Goal: Information Seeking & Learning: Understand process/instructions

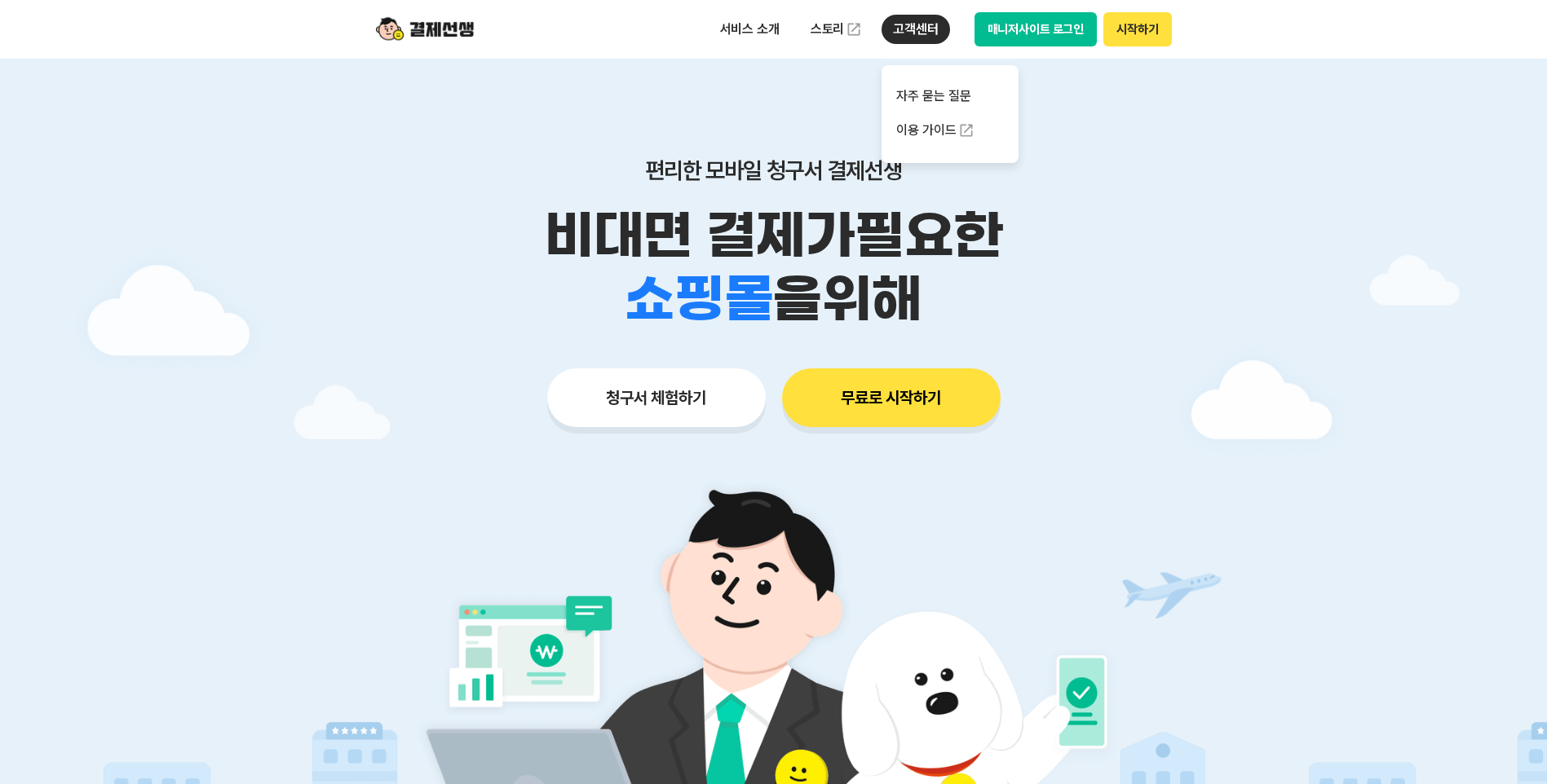
click at [896, 31] on p "고객센터" at bounding box center [915, 29] width 68 height 29
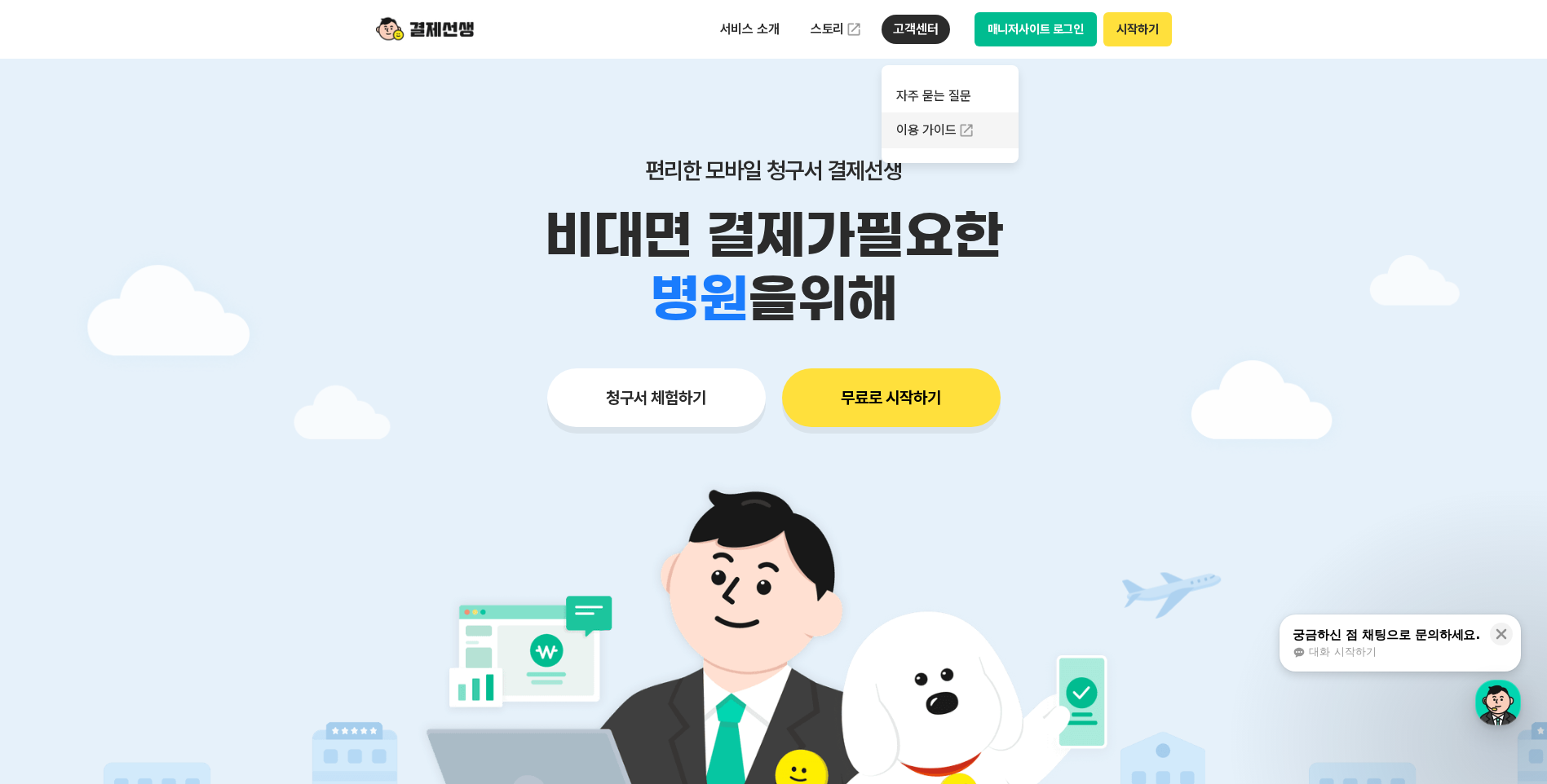
drag, startPoint x: 918, startPoint y: 132, endPoint x: 937, endPoint y: 132, distance: 19.0
click at [918, 132] on link "이용 가이드" at bounding box center [950, 131] width 137 height 36
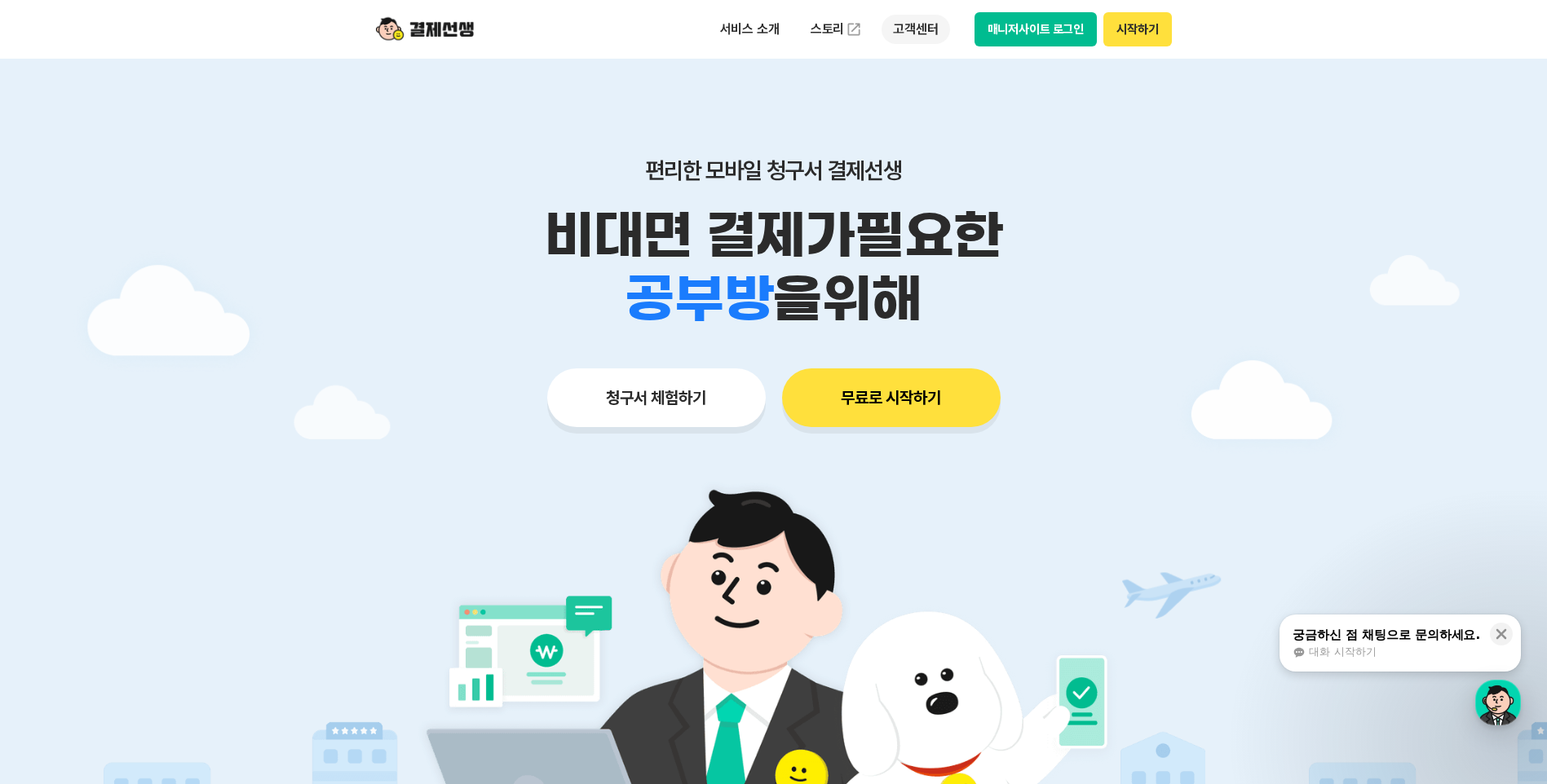
click at [922, 24] on p "고객센터" at bounding box center [915, 29] width 68 height 29
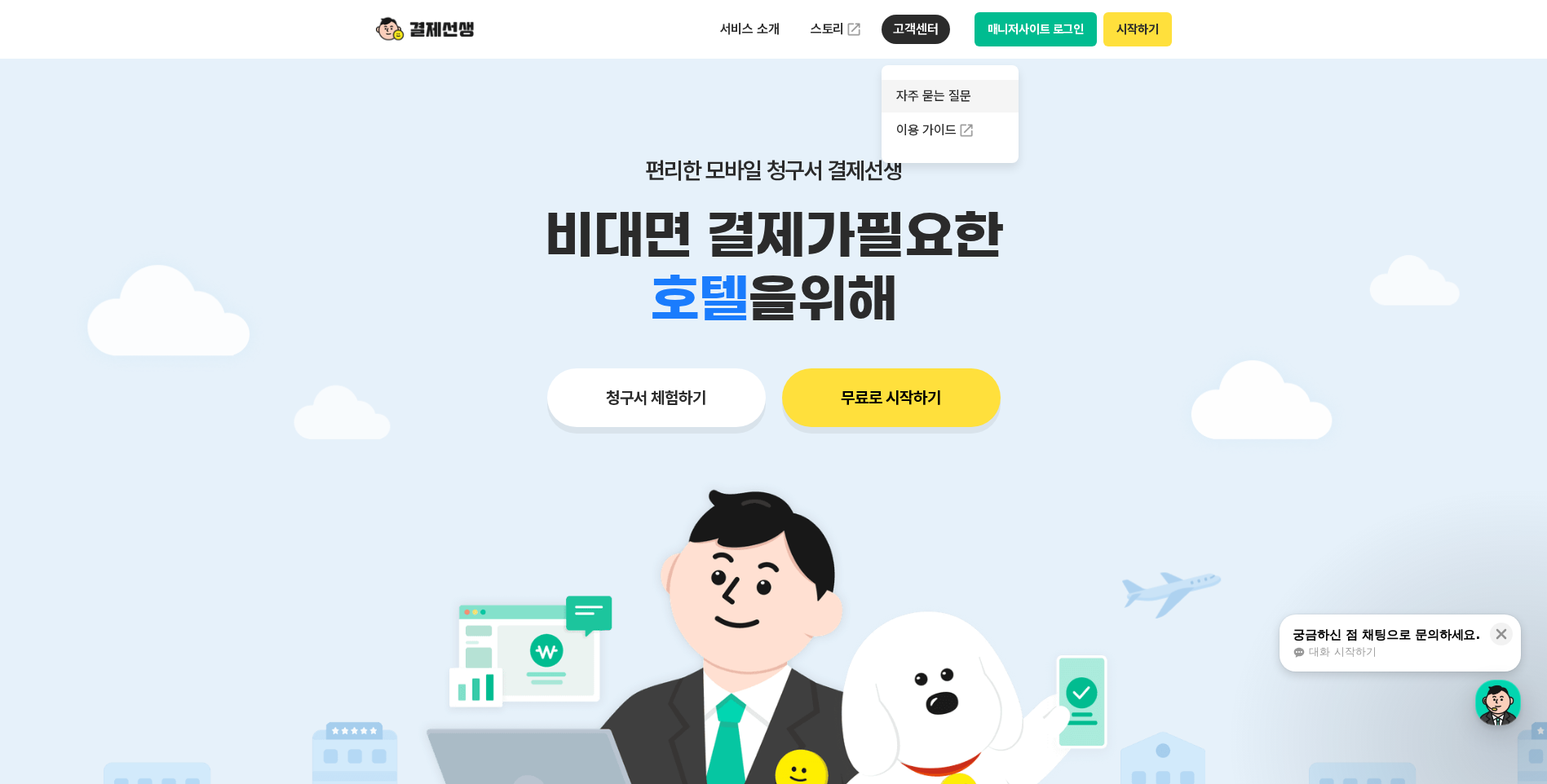
click at [929, 100] on link "자주 묻는 질문" at bounding box center [950, 96] width 137 height 33
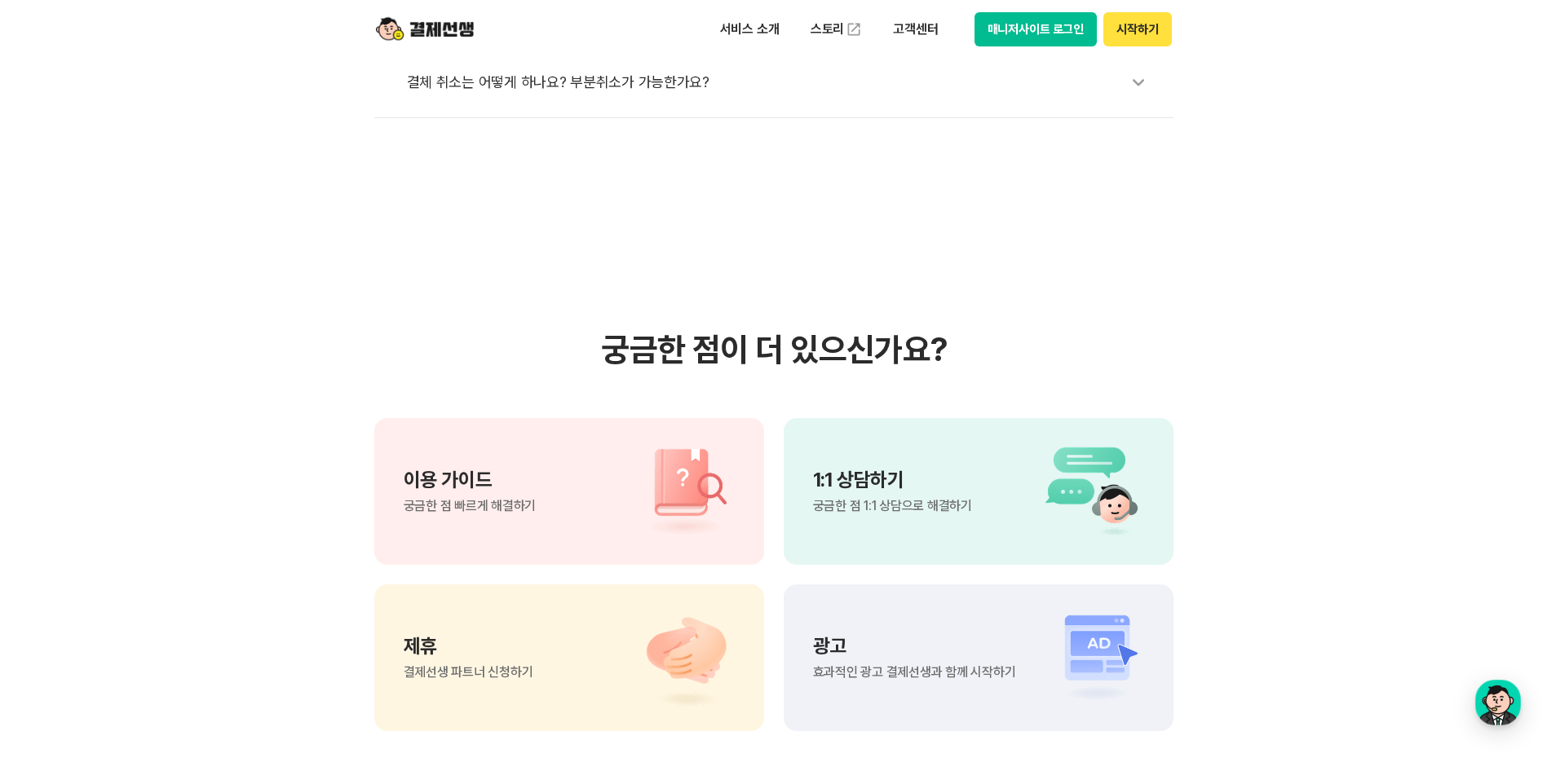
scroll to position [1141, 0]
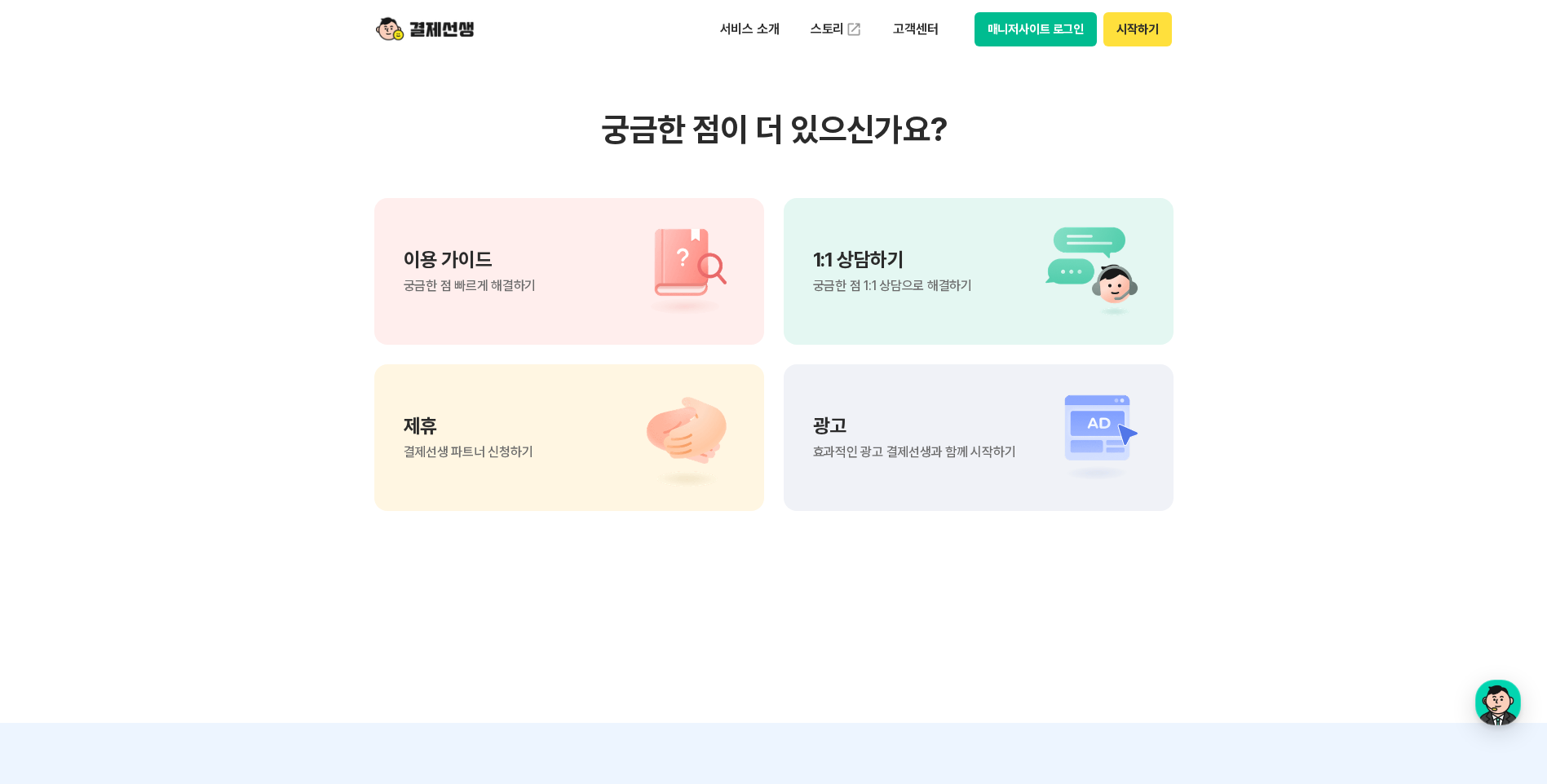
click at [946, 271] on div "1:1 상담하기 궁금한 점 1:1 상담으로 해결하기" at bounding box center [892, 271] width 159 height 43
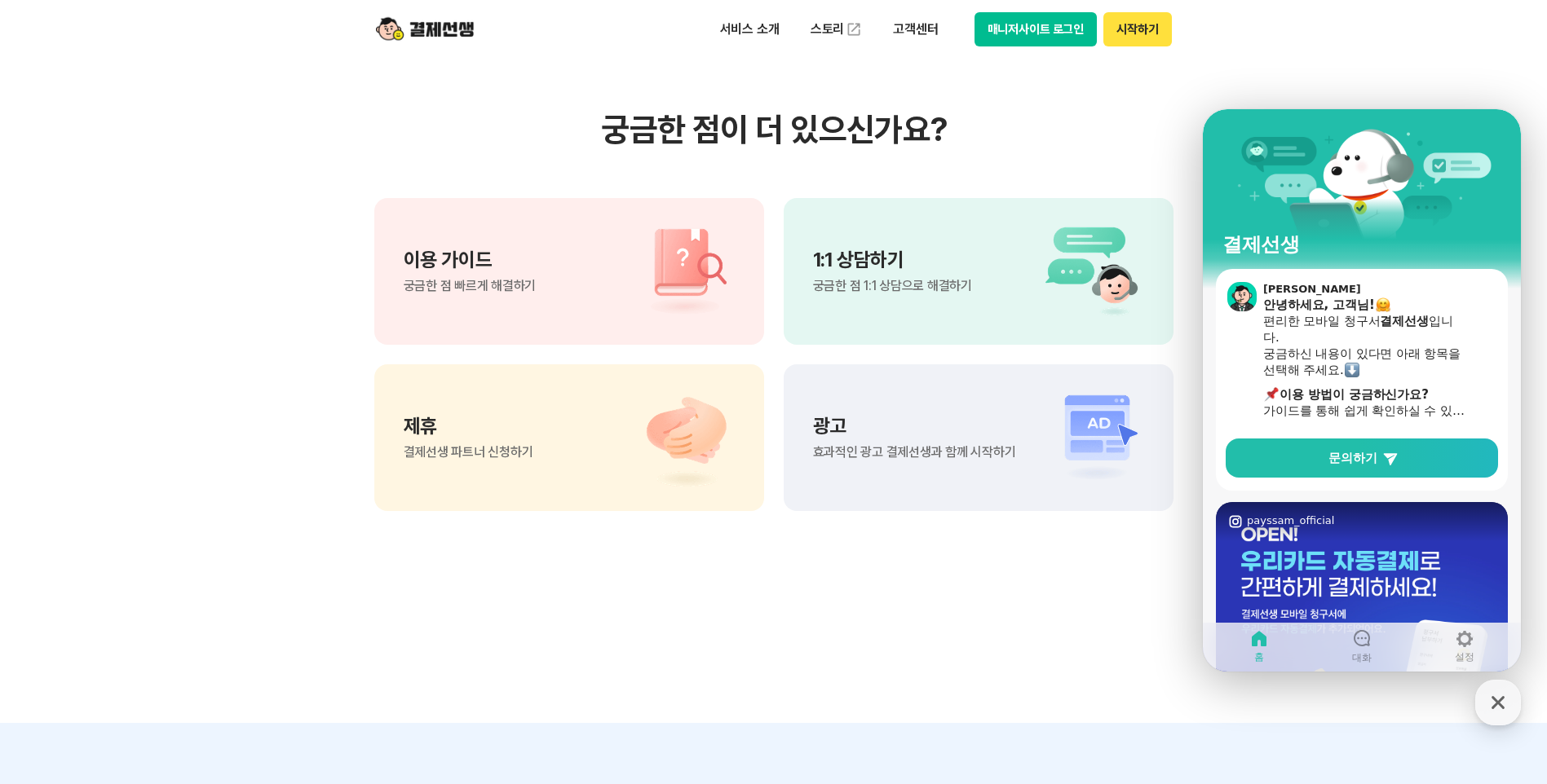
drag, startPoint x: 1085, startPoint y: 721, endPoint x: 1026, endPoint y: 692, distance: 65.7
click at [1085, 718] on section "궁금한 점이 더 있으신가요? 이용 가이드 궁금한 점 빠르게 해결하기 1:1 상담하기 궁금한 점 1:1 상담으로 해결하기 제휴 결제선생 파트너 …" at bounding box center [774, 310] width 1547 height 825
drag, startPoint x: 1501, startPoint y: 703, endPoint x: 1248, endPoint y: 680, distance: 254.0
click at [1458, 692] on body "서비스 소개 스토리 고객센터 매니저사이트 로그인 시작하기 결제선생 고객센터 자주 묻는 질문 결제 본인 카드로만 결제가 가능한가요? 결제 지역화…" at bounding box center [774, 290] width 1547 height 2862
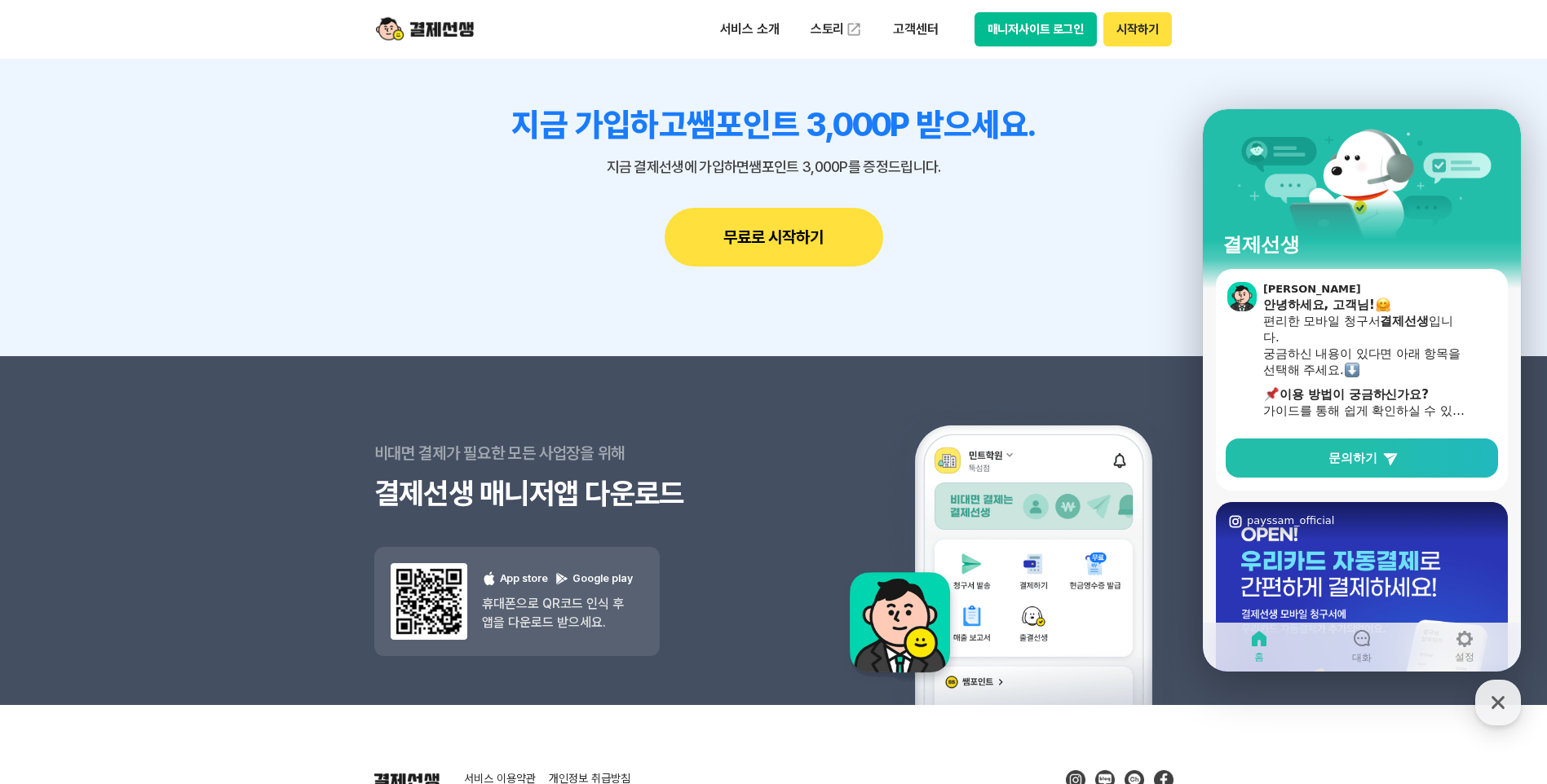
scroll to position [1956, 0]
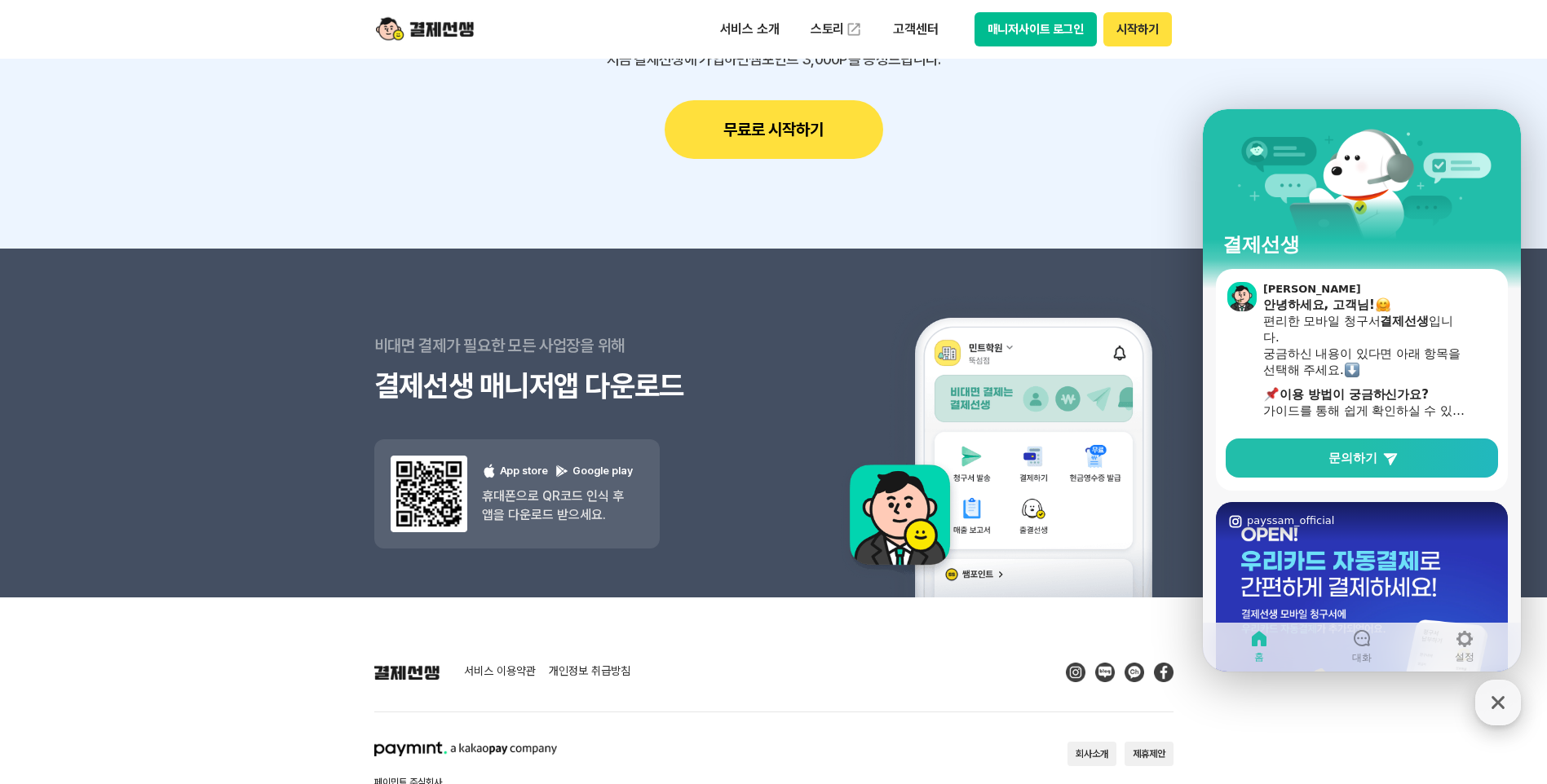
click at [1498, 701] on icon "button" at bounding box center [1498, 702] width 29 height 29
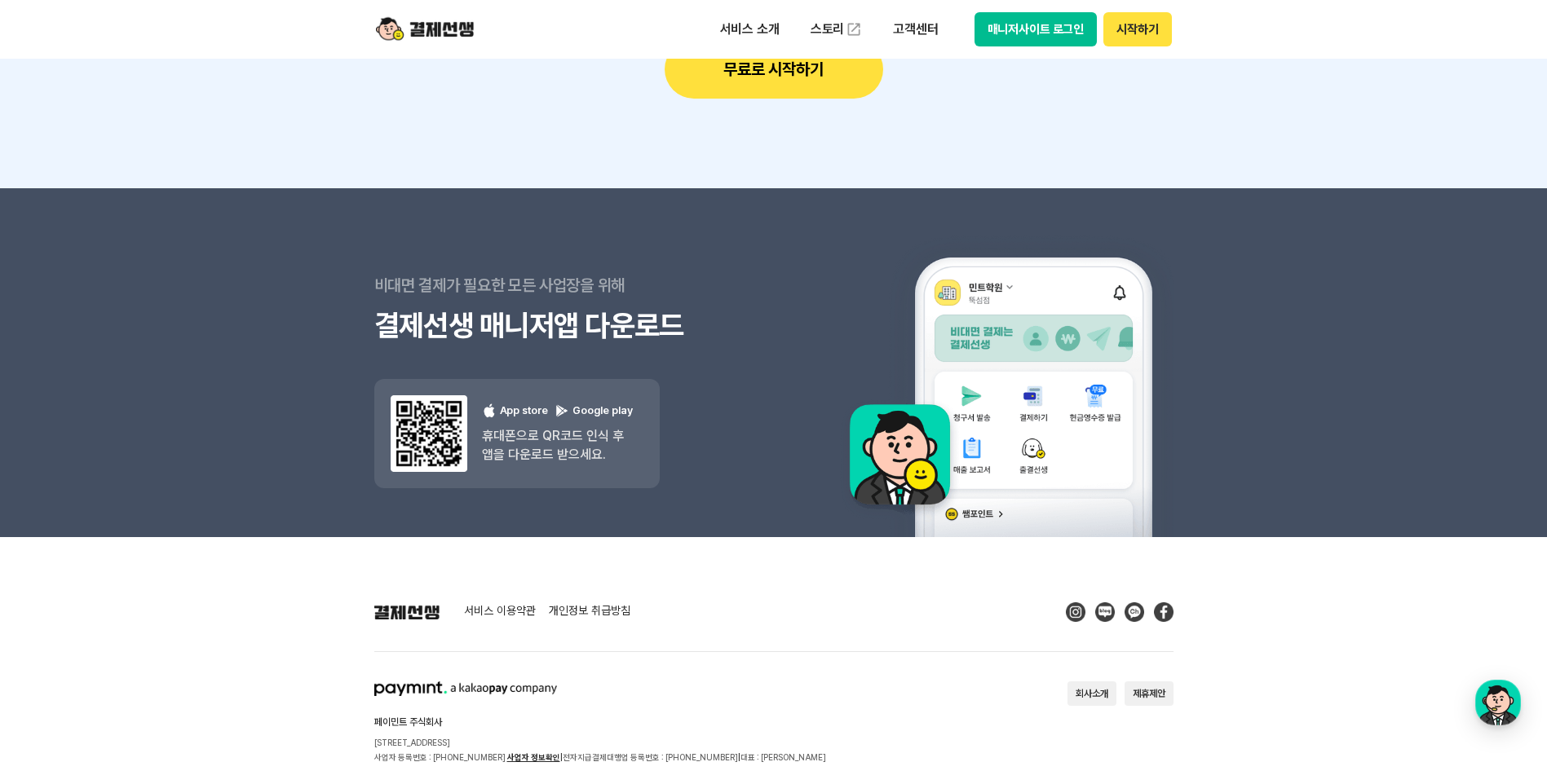
scroll to position [2078, 0]
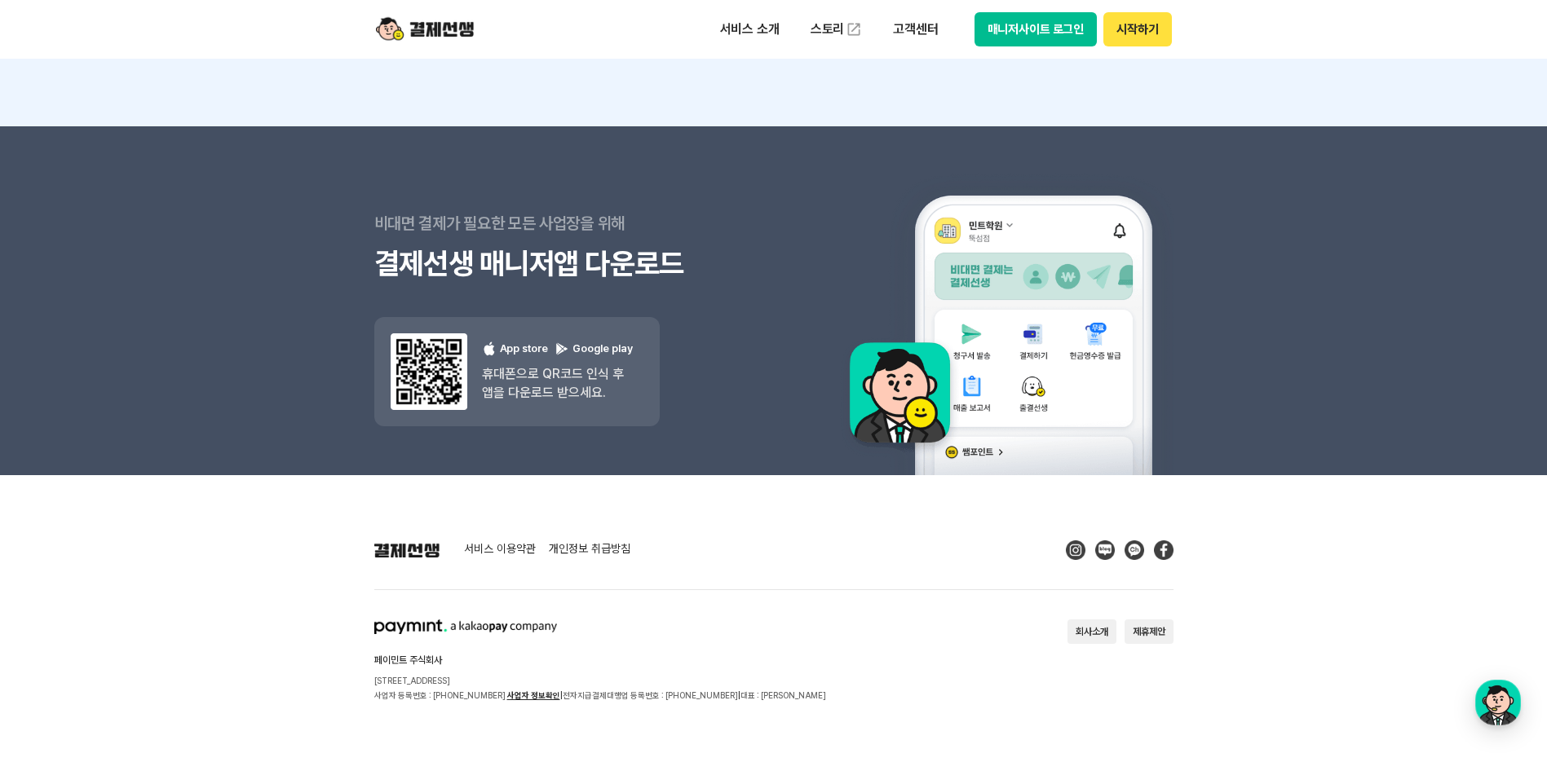
click at [1071, 635] on button "회사소개" at bounding box center [1092, 632] width 49 height 24
